Goal: Use online tool/utility: Utilize a website feature to perform a specific function

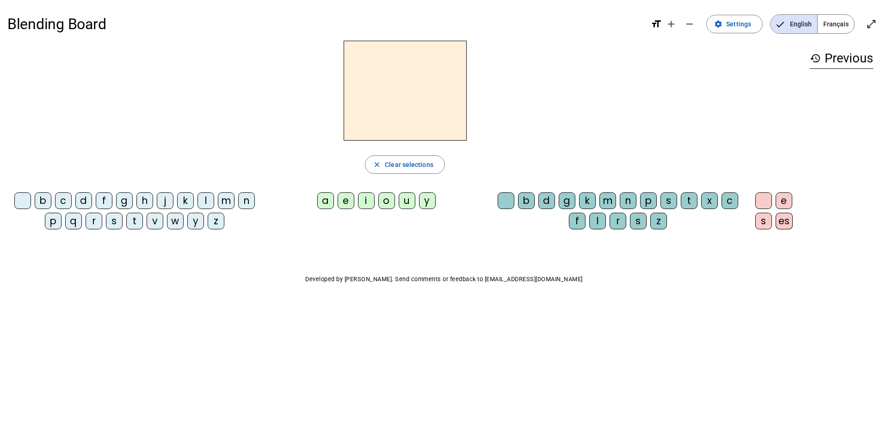
click at [208, 200] on div "l" at bounding box center [206, 200] width 17 height 17
click at [409, 205] on div "u" at bounding box center [407, 200] width 17 height 17
click at [828, 20] on span "Français" at bounding box center [836, 24] width 37 height 19
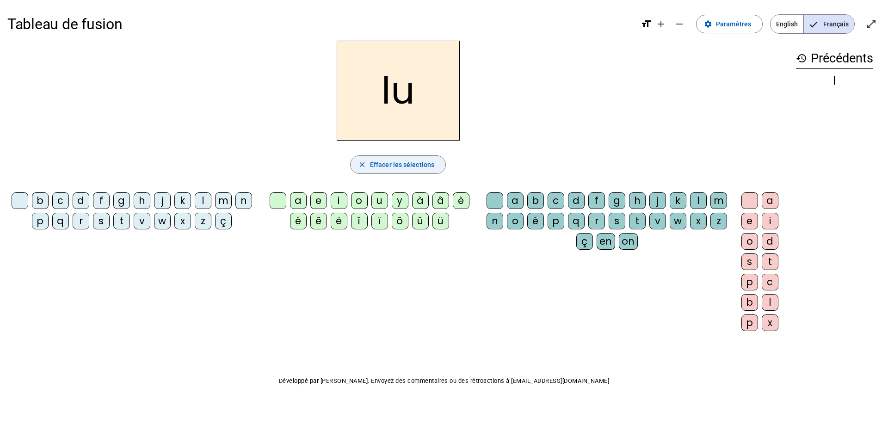
click at [388, 169] on span "Effacer les sélections" at bounding box center [402, 164] width 64 height 11
click at [166, 225] on div "w" at bounding box center [162, 221] width 17 height 17
click at [357, 196] on div "o" at bounding box center [359, 200] width 17 height 17
click at [531, 204] on div "b" at bounding box center [535, 200] width 17 height 17
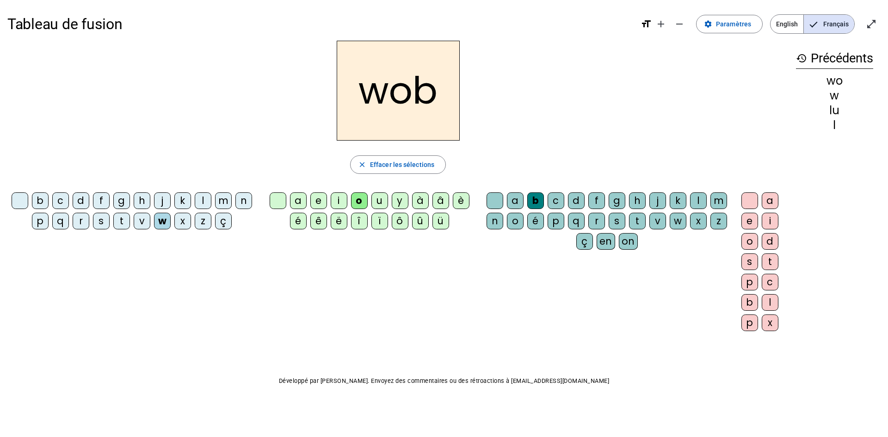
click at [227, 198] on div "m" at bounding box center [223, 200] width 17 height 17
click at [219, 217] on div "ç" at bounding box center [223, 221] width 17 height 17
click at [206, 220] on div "z" at bounding box center [203, 221] width 17 height 17
click at [162, 208] on div "j" at bounding box center [162, 200] width 17 height 17
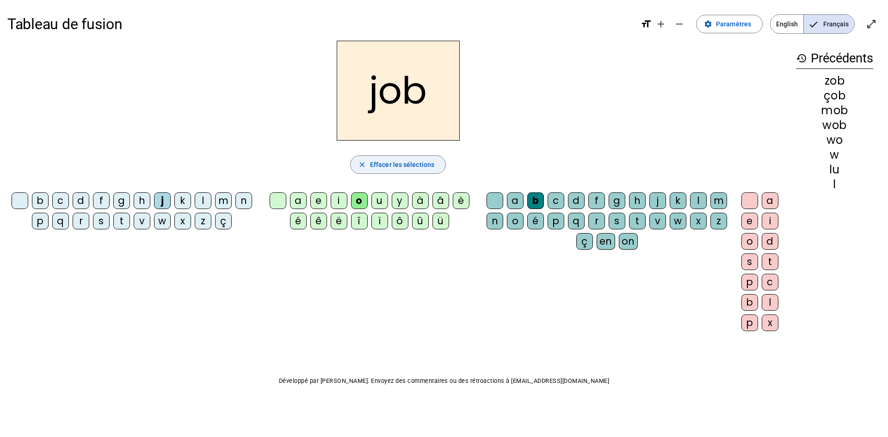
click at [372, 159] on span "button" at bounding box center [398, 165] width 95 height 22
